Goal: Information Seeking & Learning: Learn about a topic

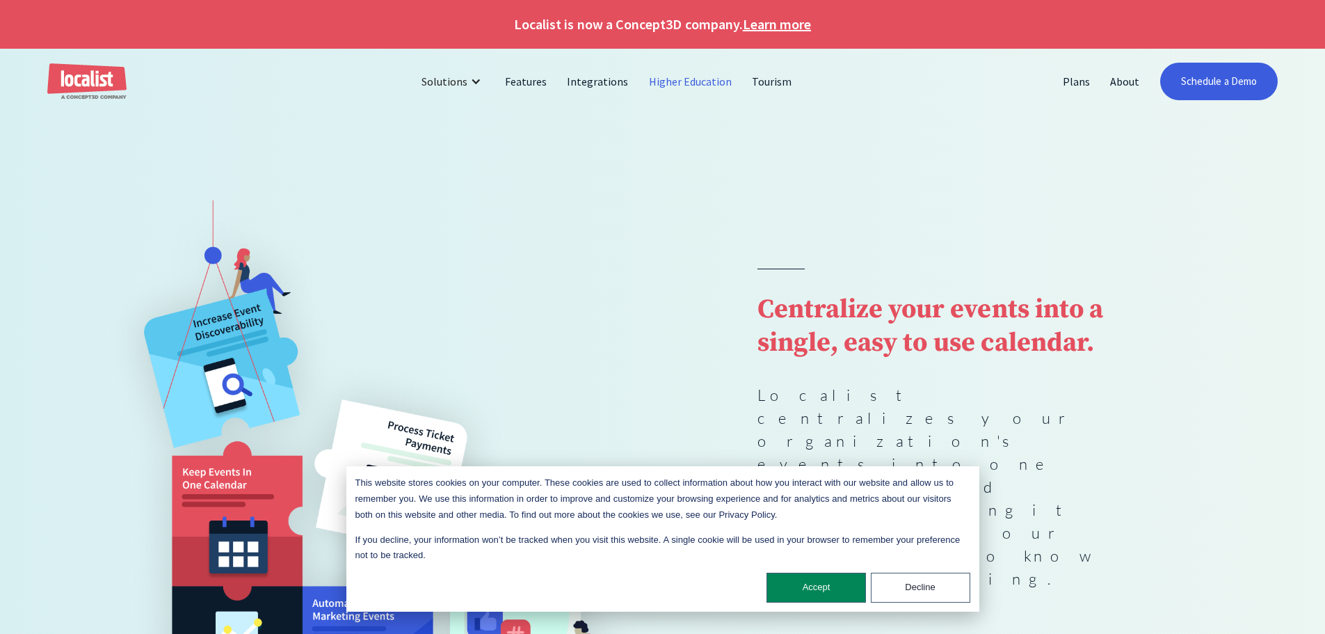
click at [707, 79] on link "Higher Education" at bounding box center [691, 81] width 104 height 33
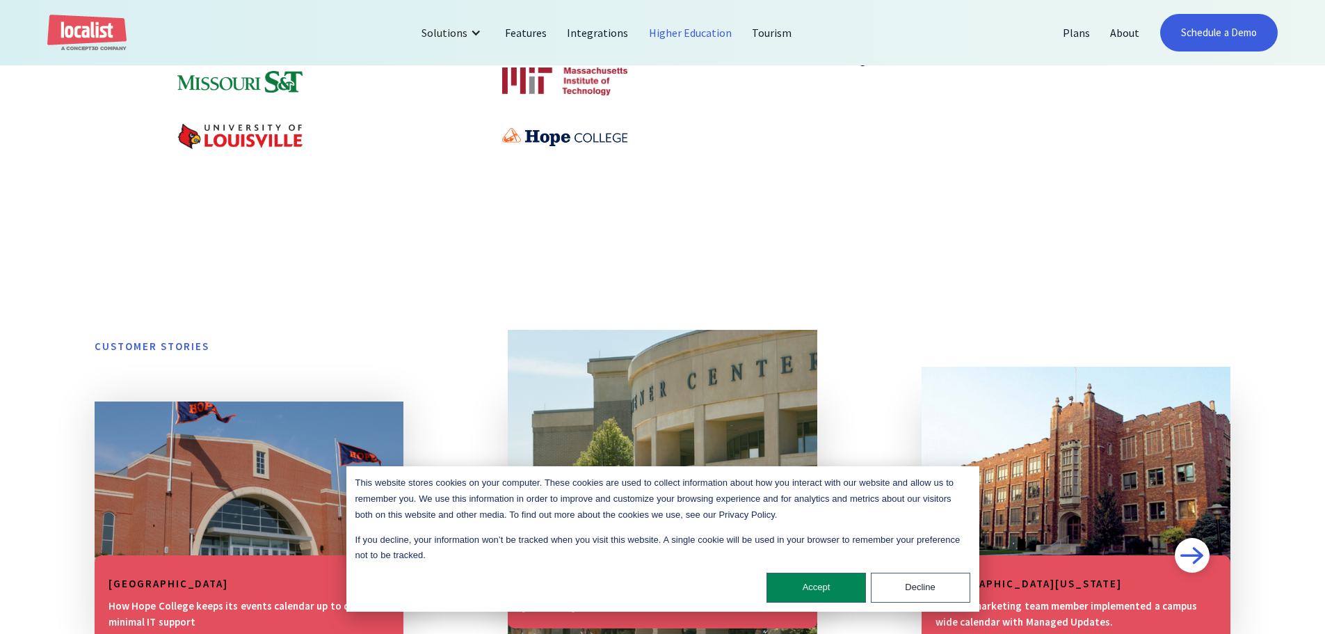
scroll to position [1322, 0]
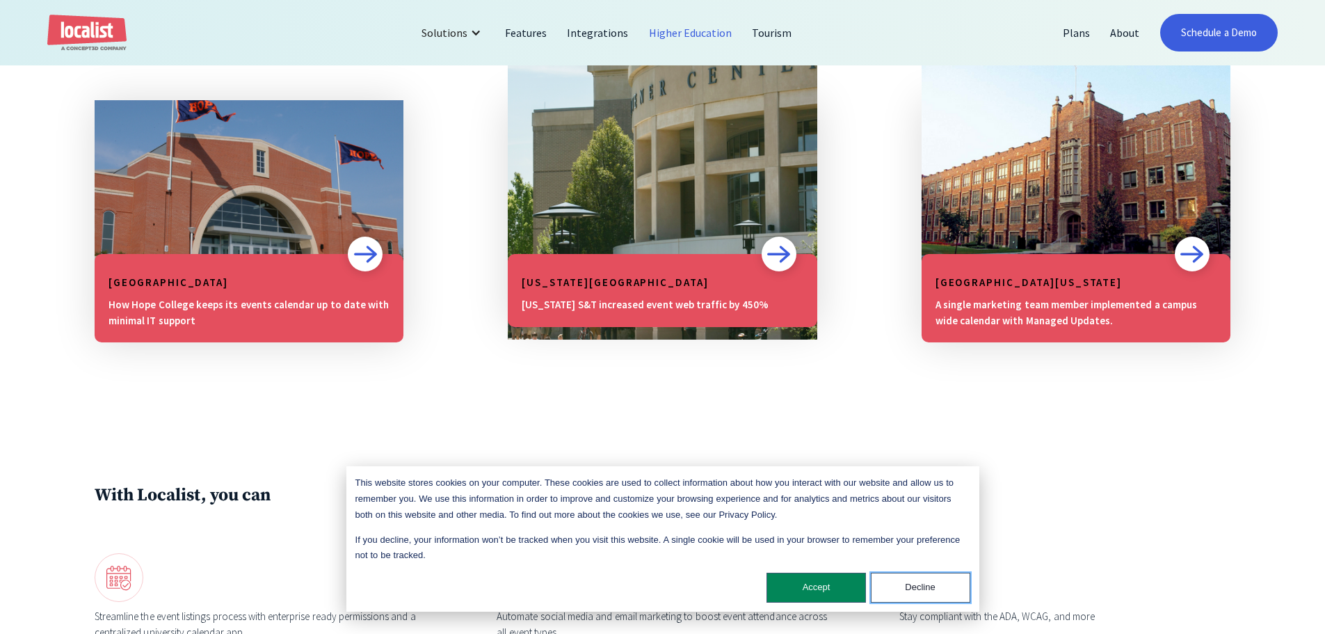
click at [953, 583] on button "Decline" at bounding box center [920, 587] width 99 height 30
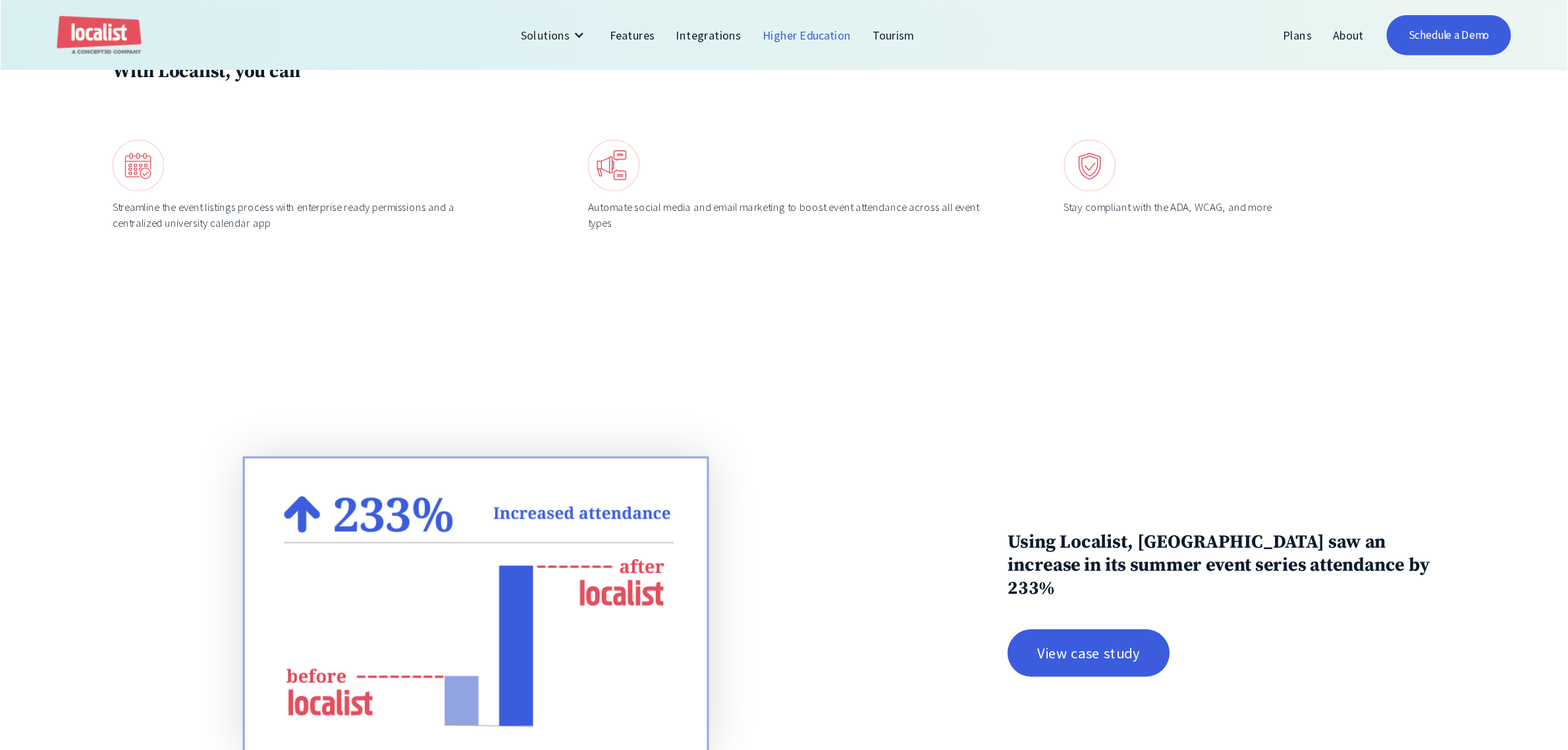
scroll to position [1818, 0]
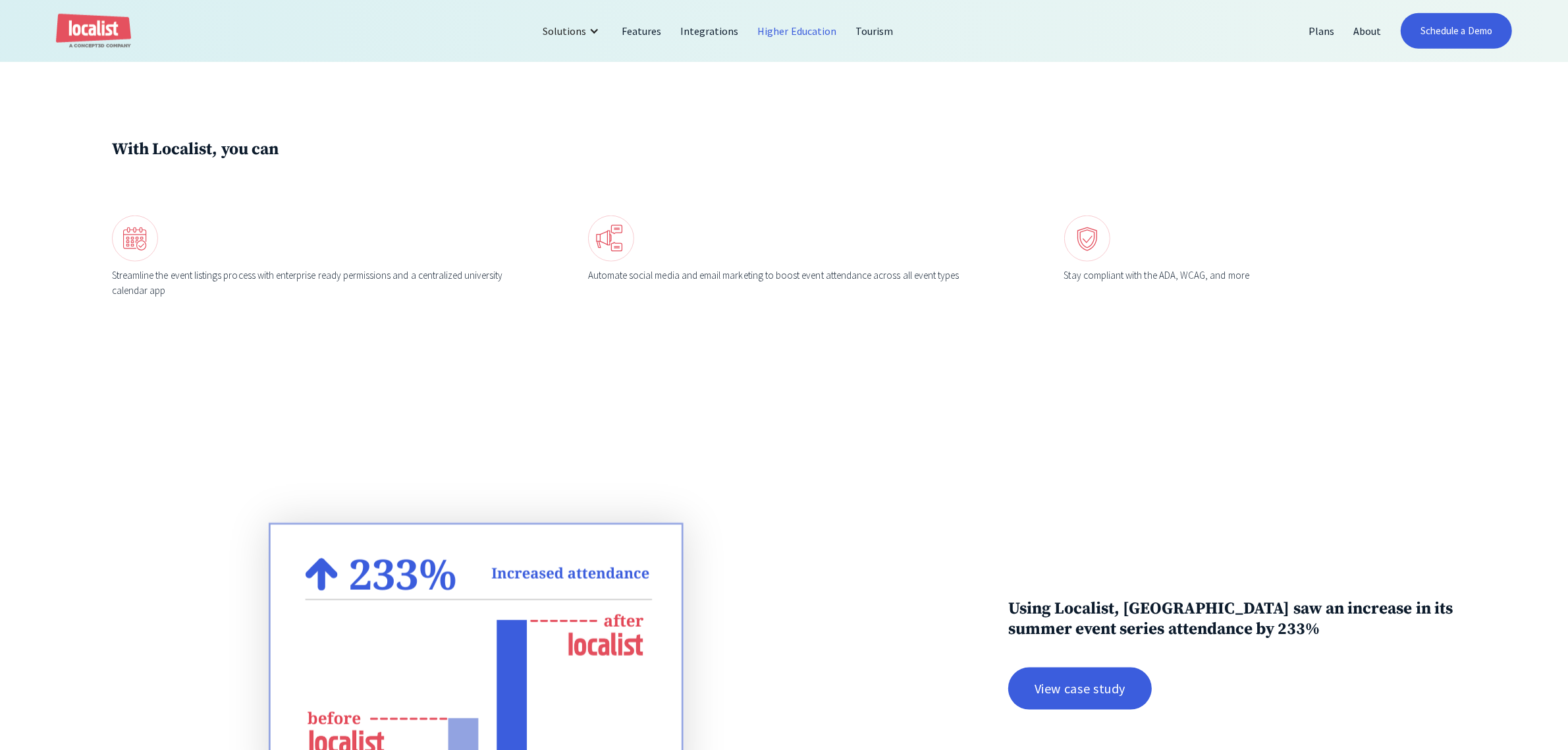
drag, startPoint x: 1194, startPoint y: 1, endPoint x: 1016, endPoint y: 527, distance: 555.3
click at [1022, 527] on div "Using Localist, University of Louisville saw an increase in its summer event se…" at bounding box center [784, 653] width 1568 height 488
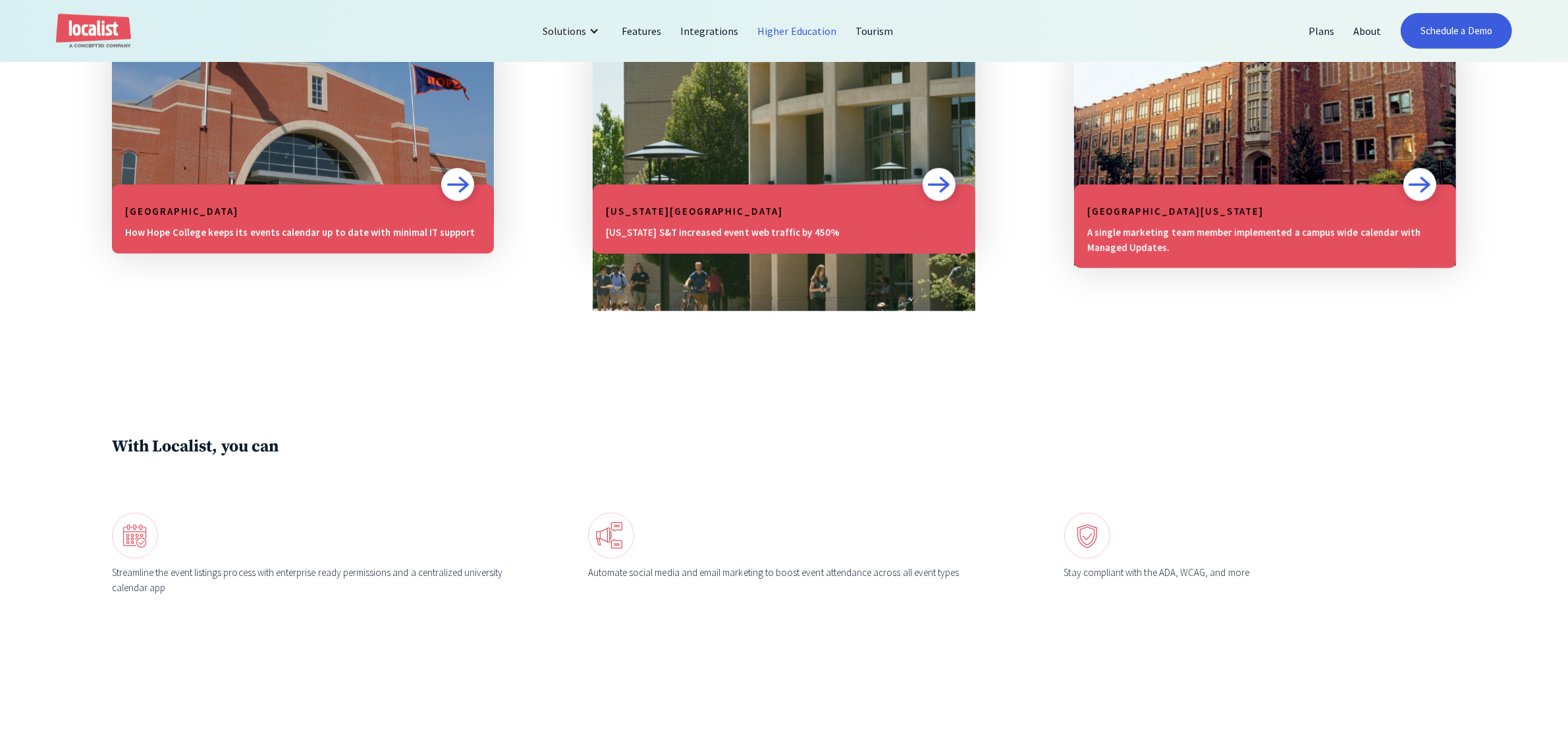
scroll to position [1242, 0]
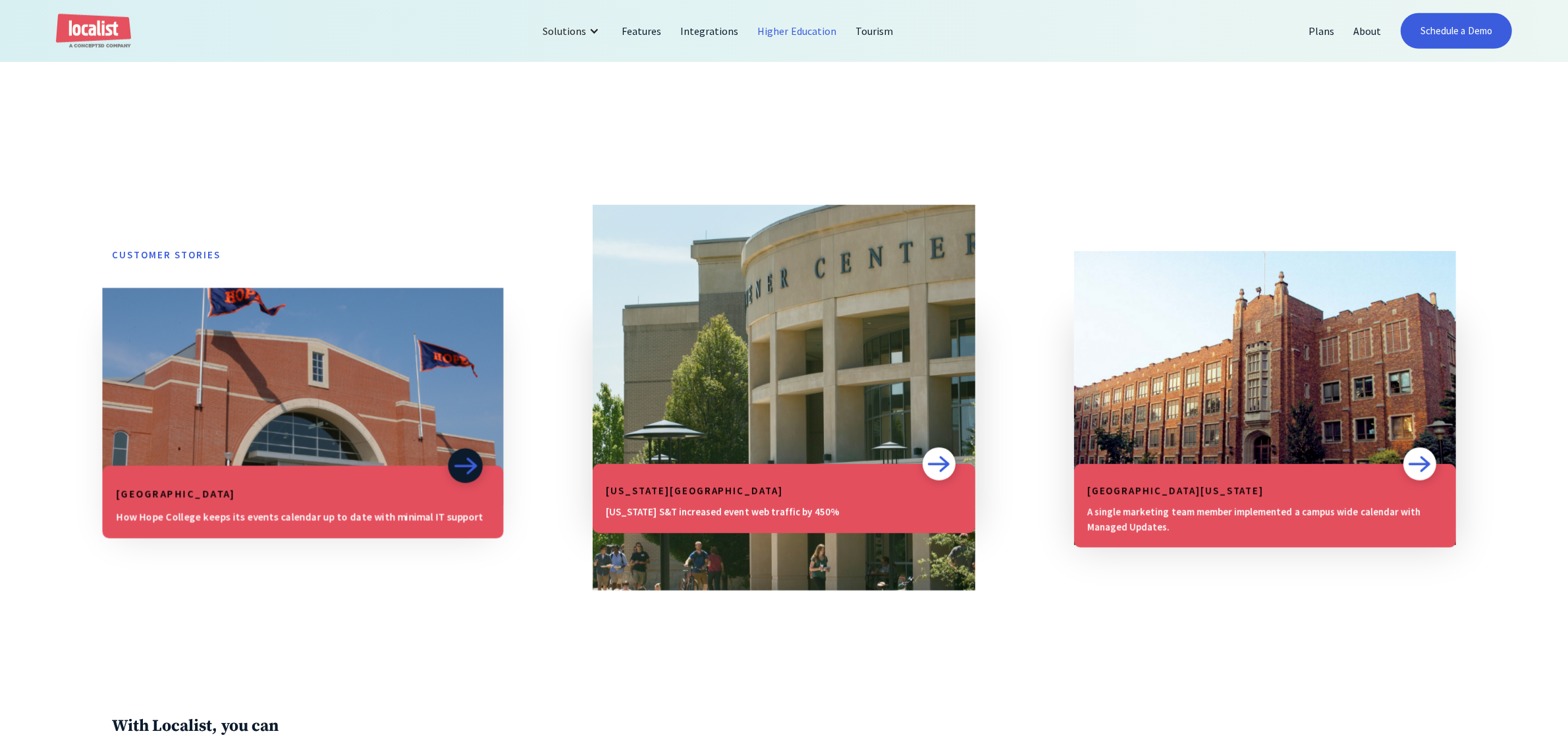
click at [488, 379] on img at bounding box center [304, 396] width 401 height 166
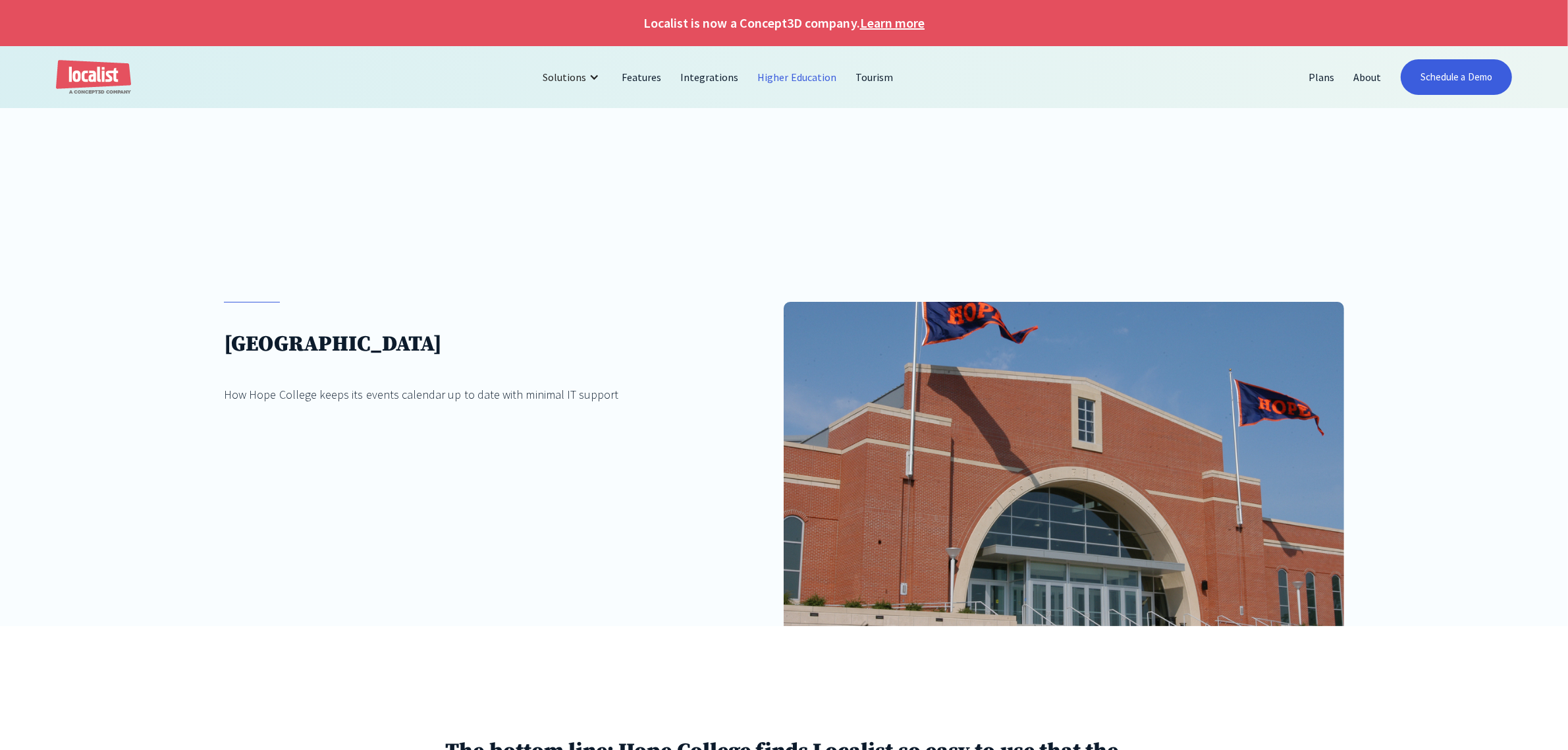
click at [791, 74] on link "Higher Education" at bounding box center [797, 77] width 98 height 31
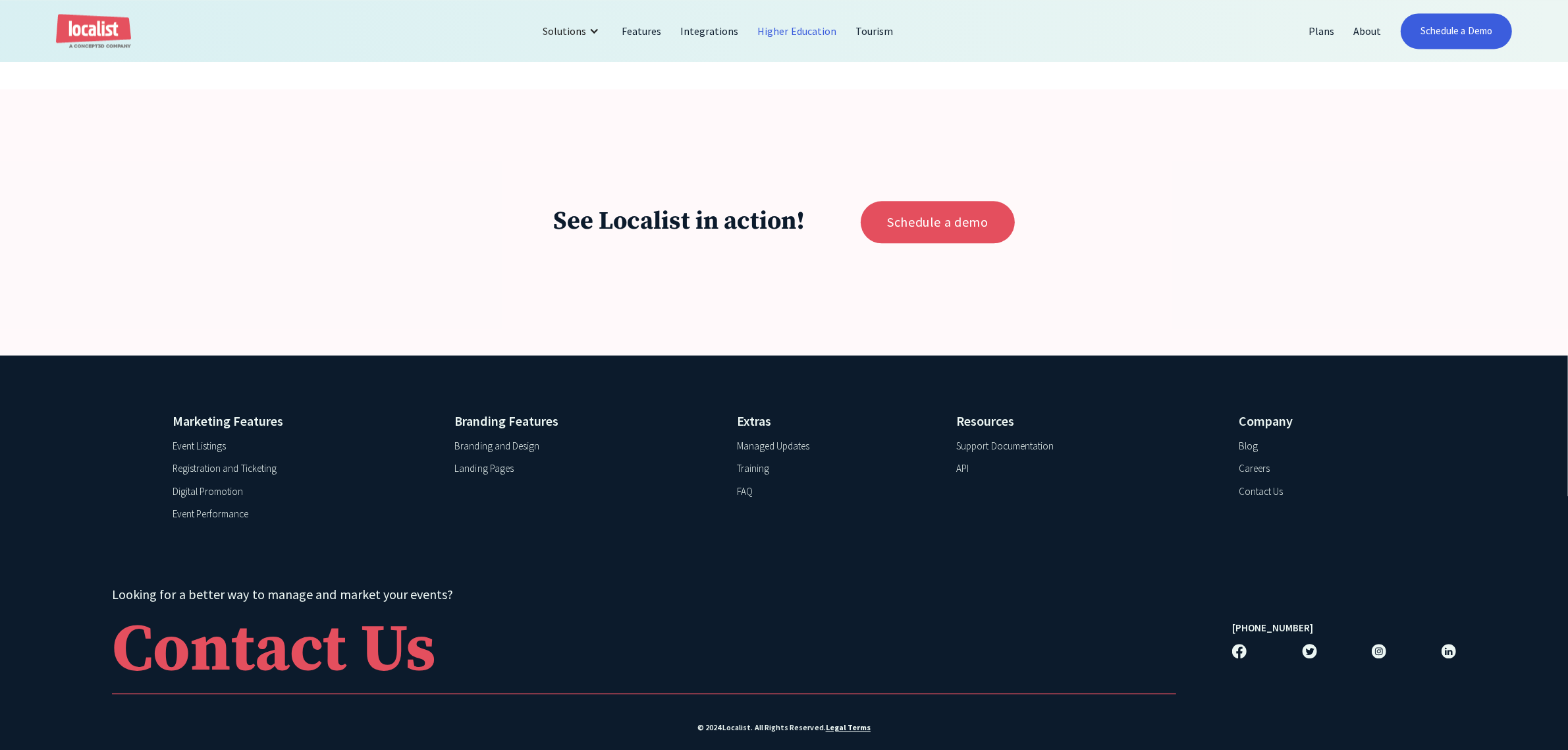
scroll to position [3915, 0]
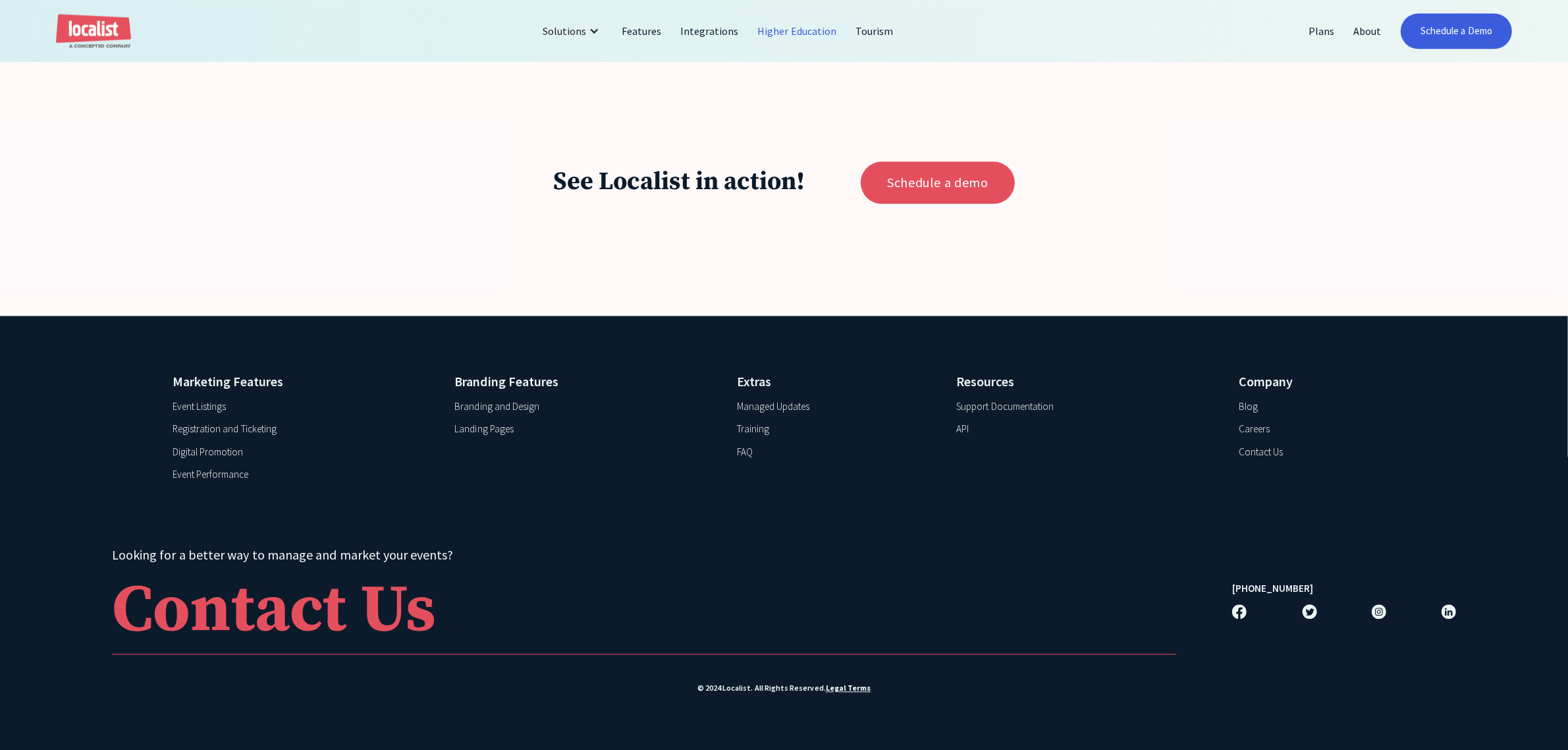
click at [1250, 400] on div "Blog" at bounding box center [1248, 406] width 19 height 15
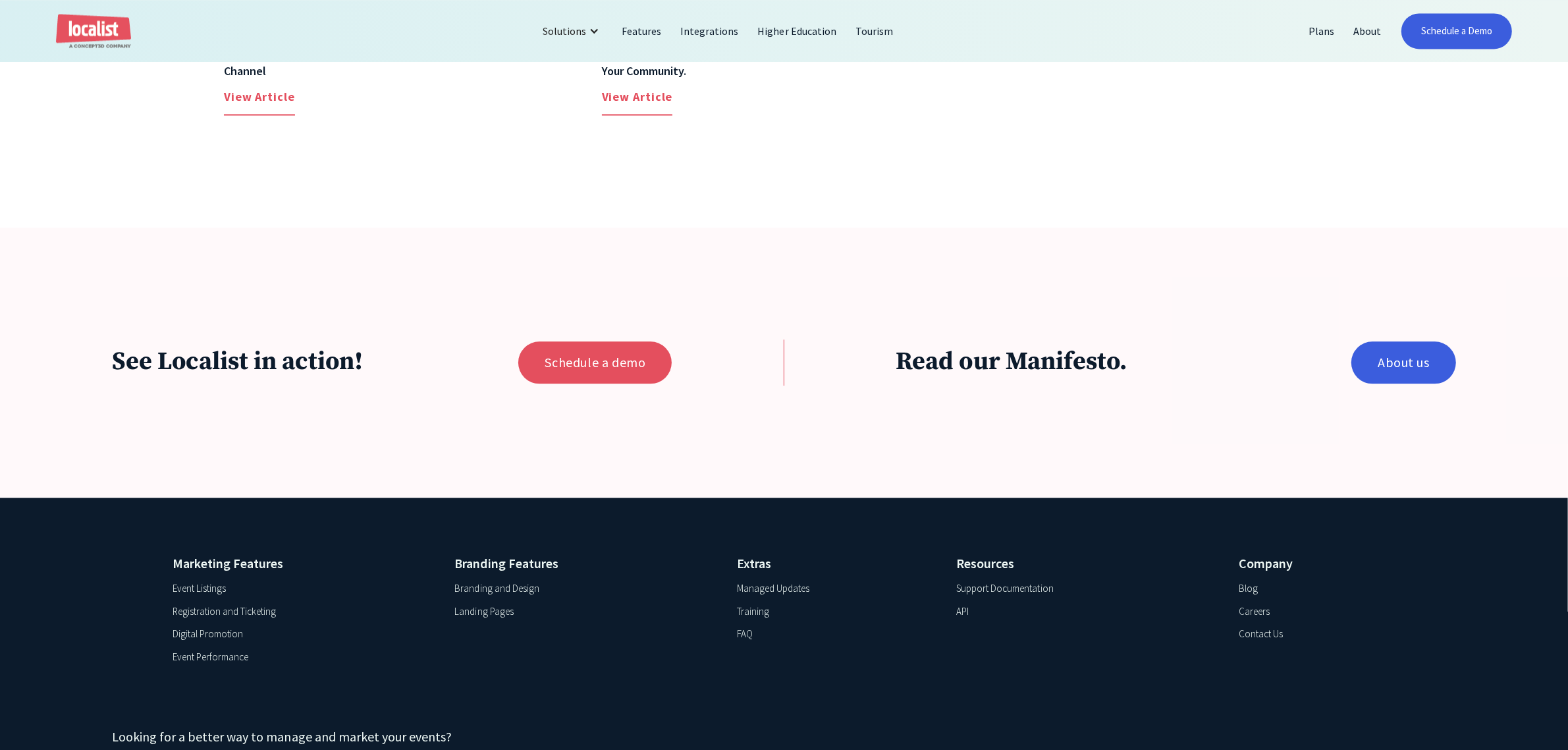
scroll to position [3946, 0]
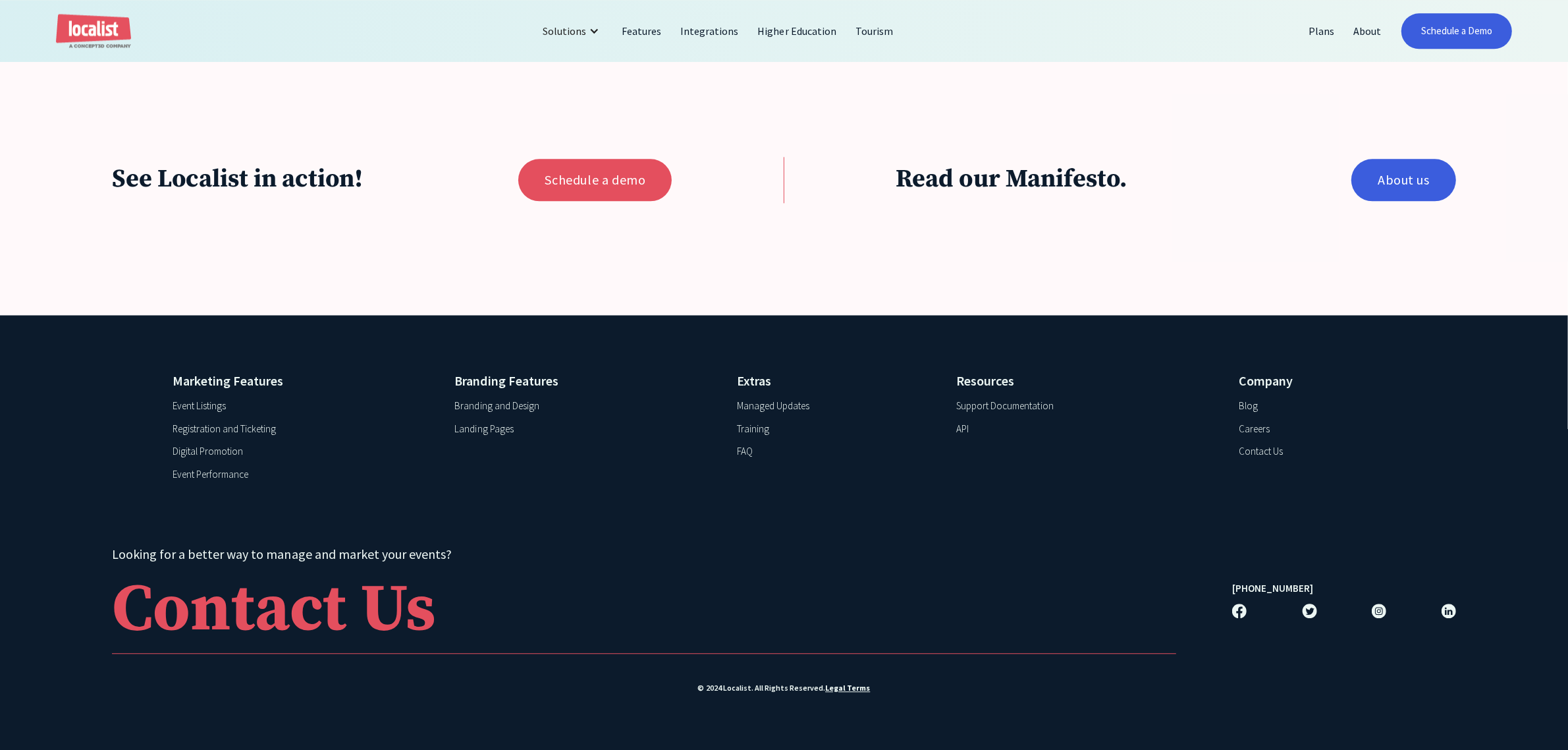
click at [1003, 403] on div "Support Documentation" at bounding box center [1005, 406] width 97 height 15
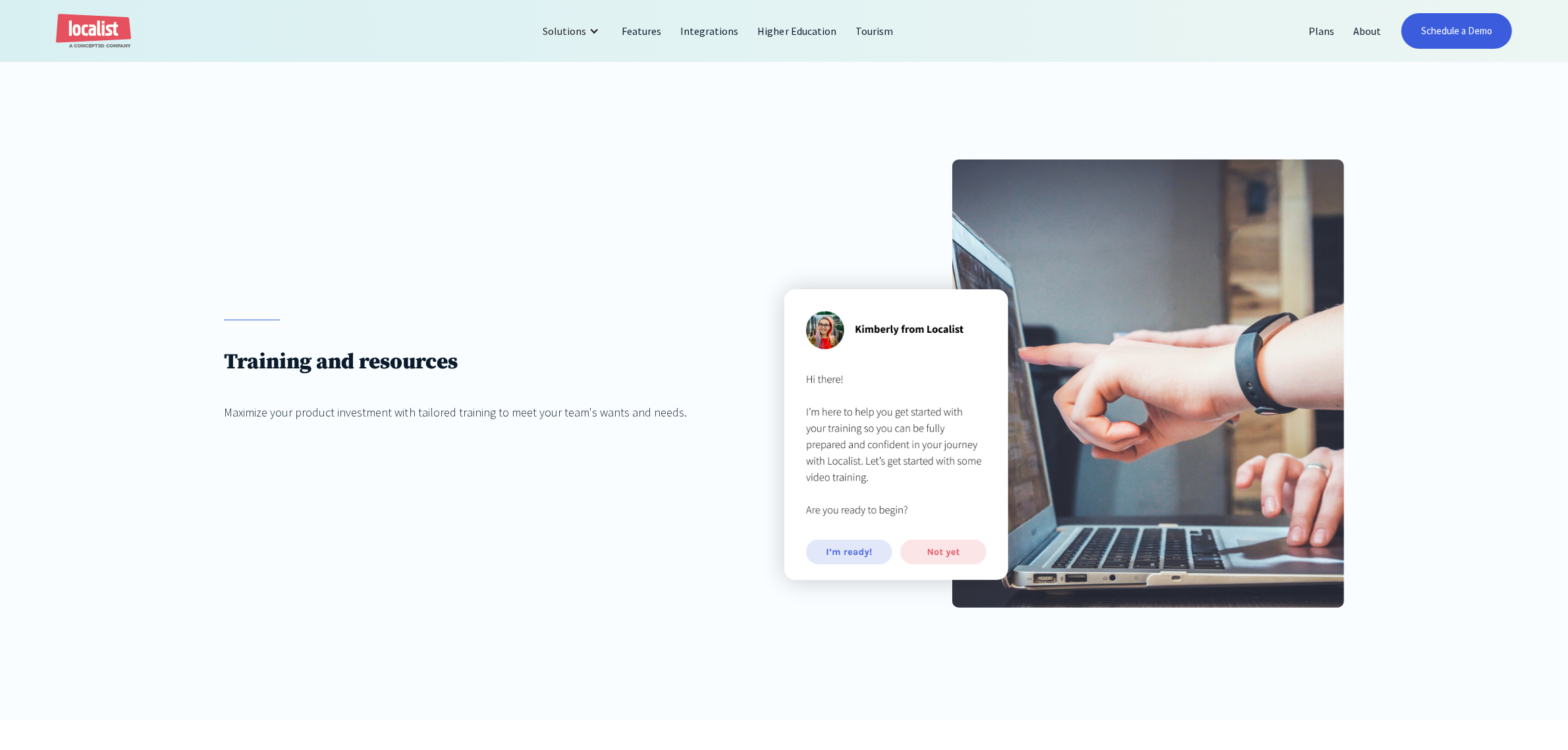
scroll to position [171, 0]
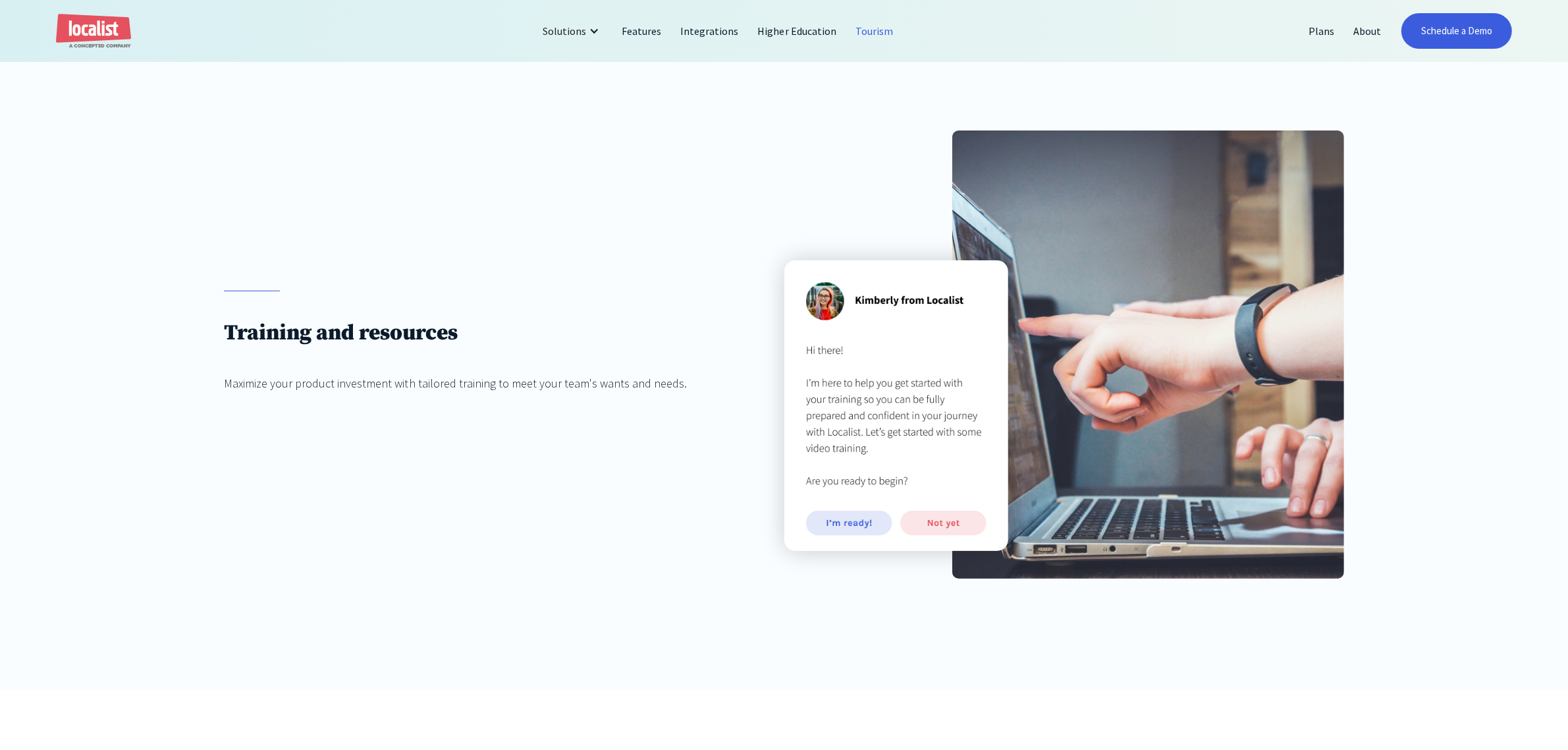
click at [847, 21] on link "Tourism" at bounding box center [875, 30] width 57 height 31
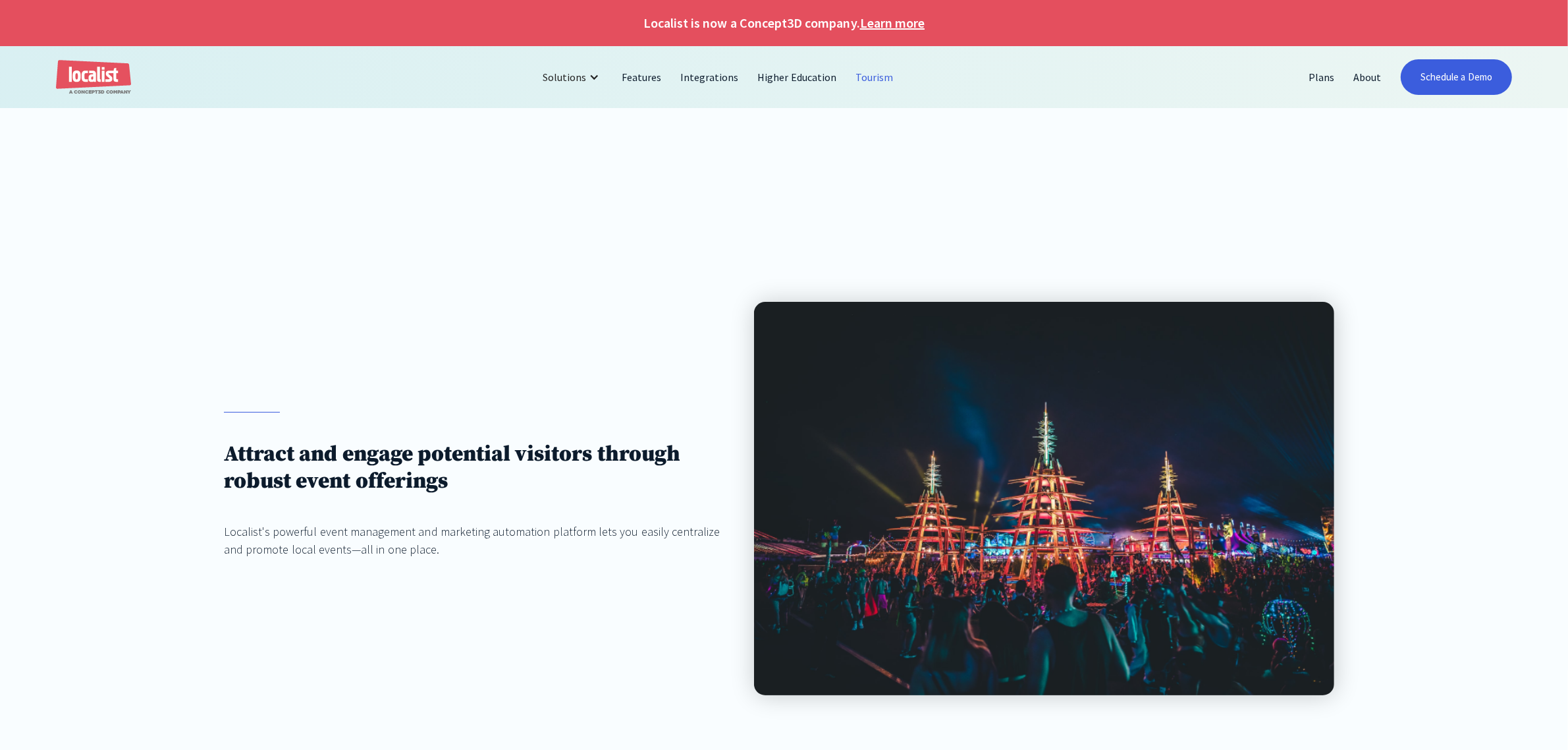
click at [777, 75] on link "Higher Education" at bounding box center [797, 77] width 98 height 31
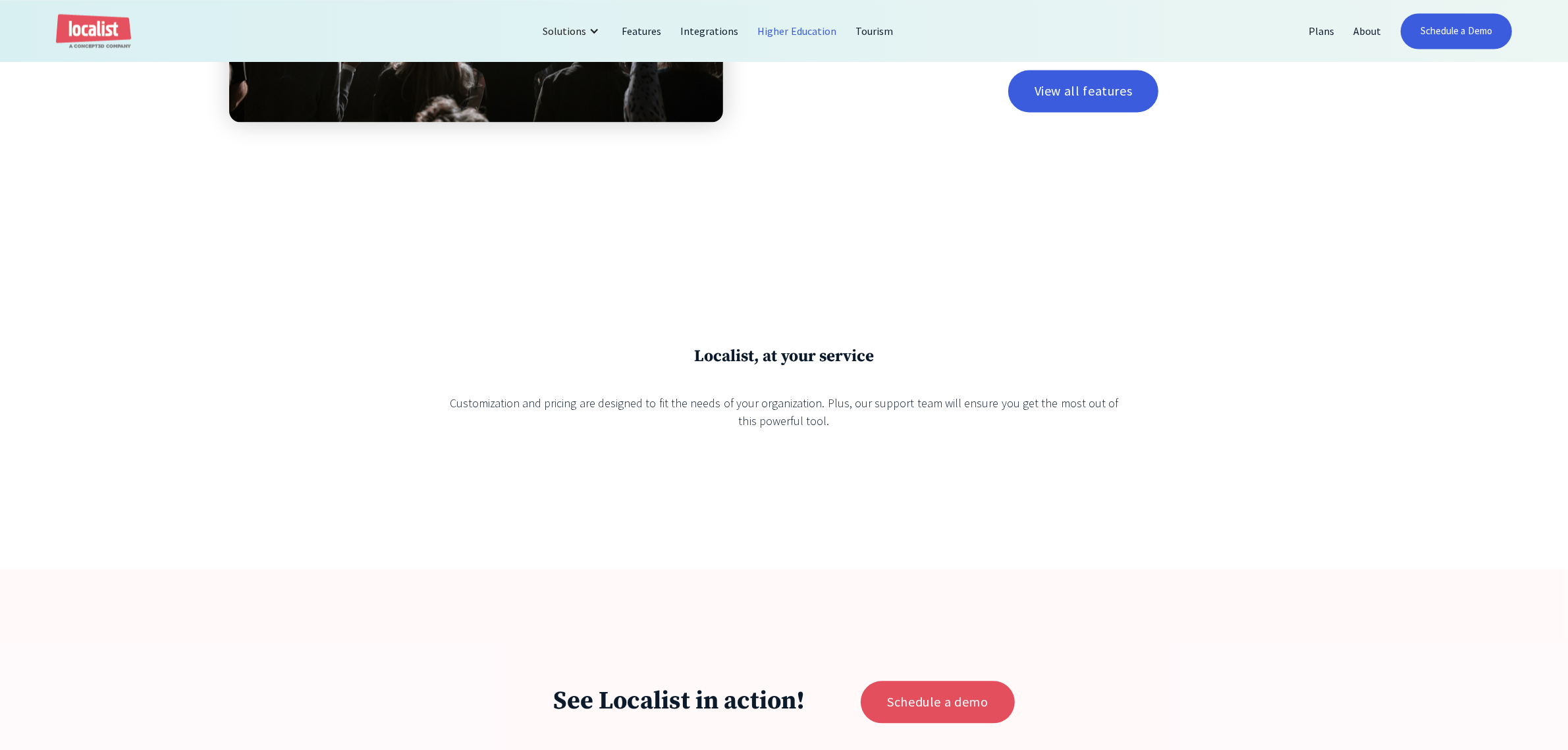
scroll to position [3915, 0]
